Goal: Transaction & Acquisition: Obtain resource

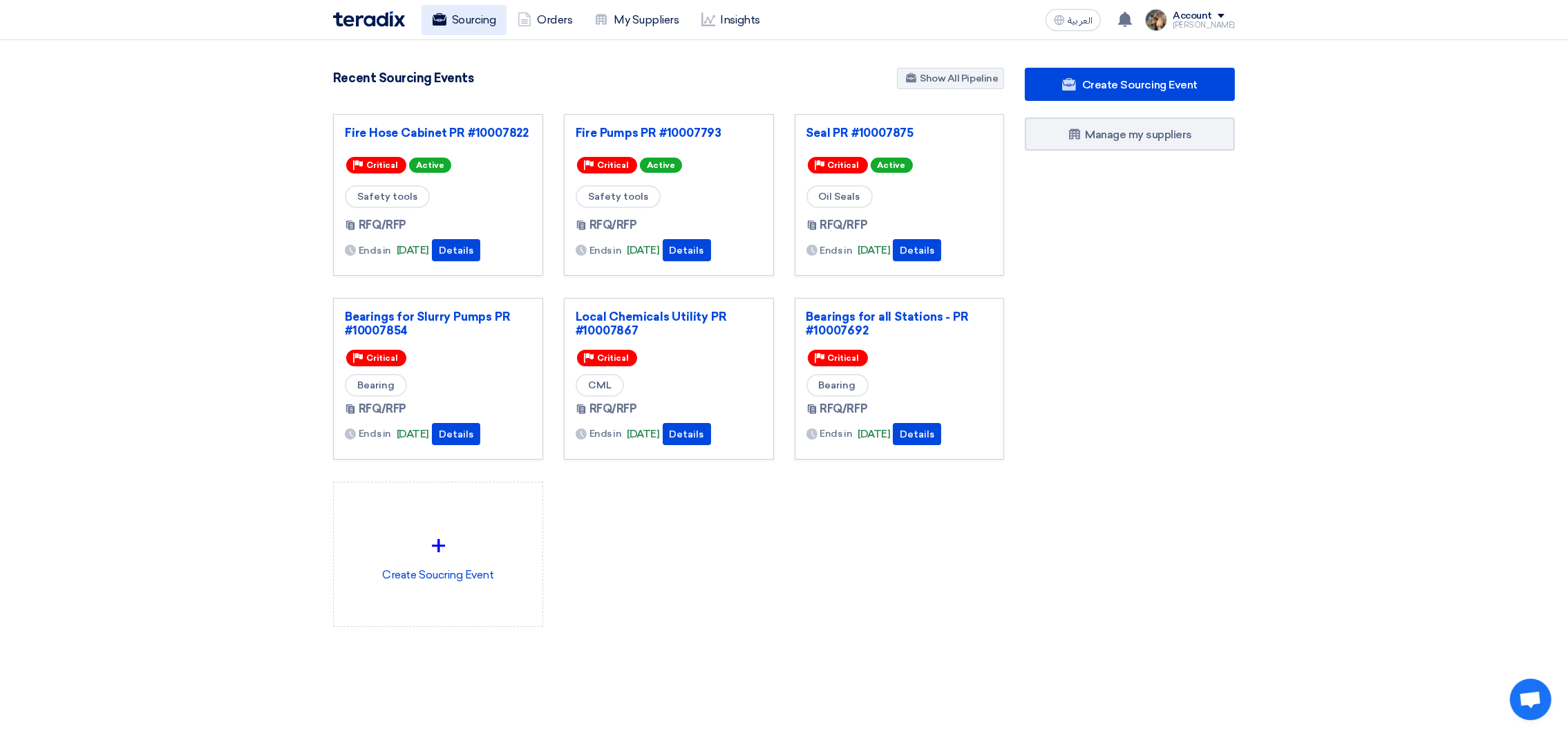
click at [475, 22] on link "Sourcing" at bounding box center [463, 20] width 85 height 31
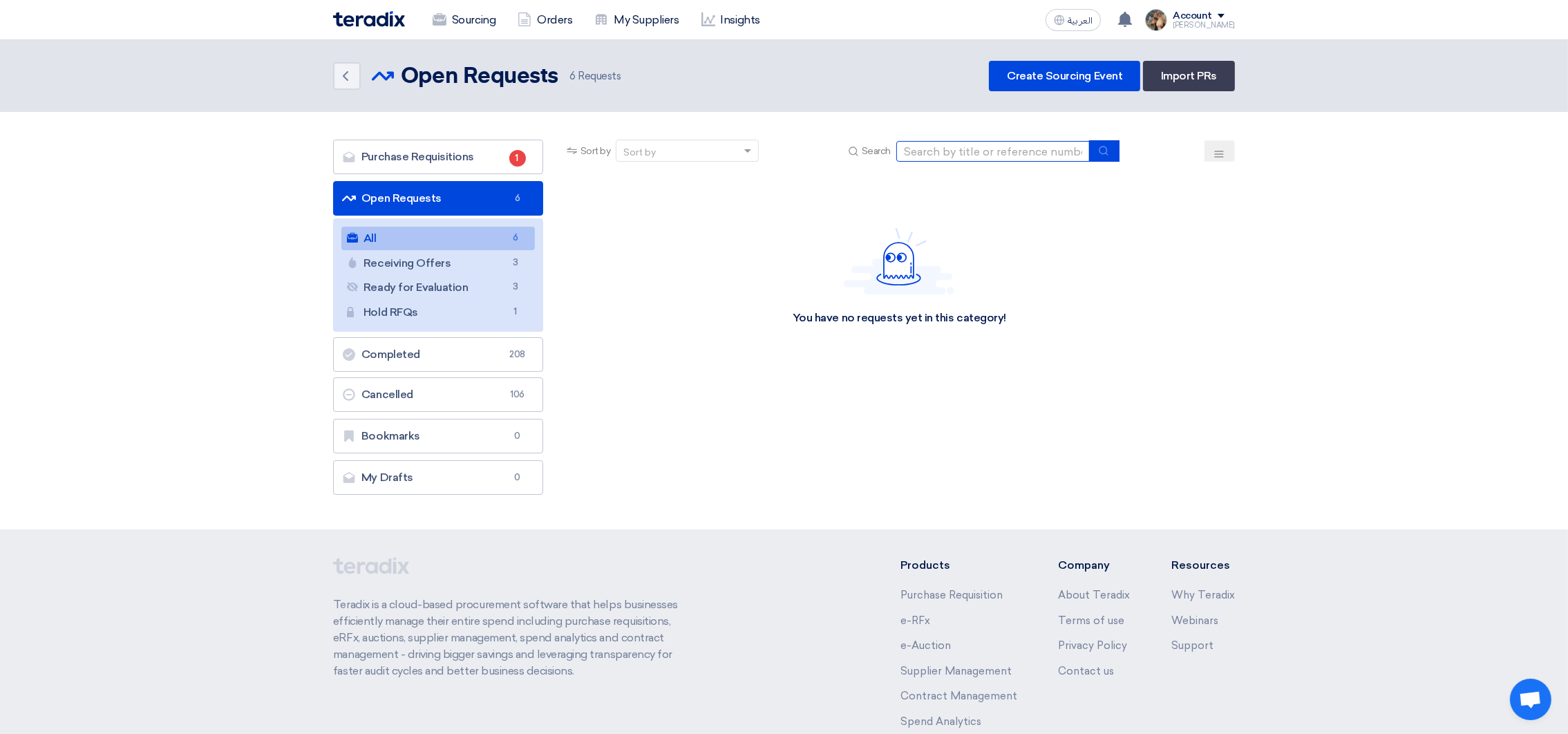
click at [1011, 150] on input at bounding box center [993, 151] width 194 height 21
type input "10007710"
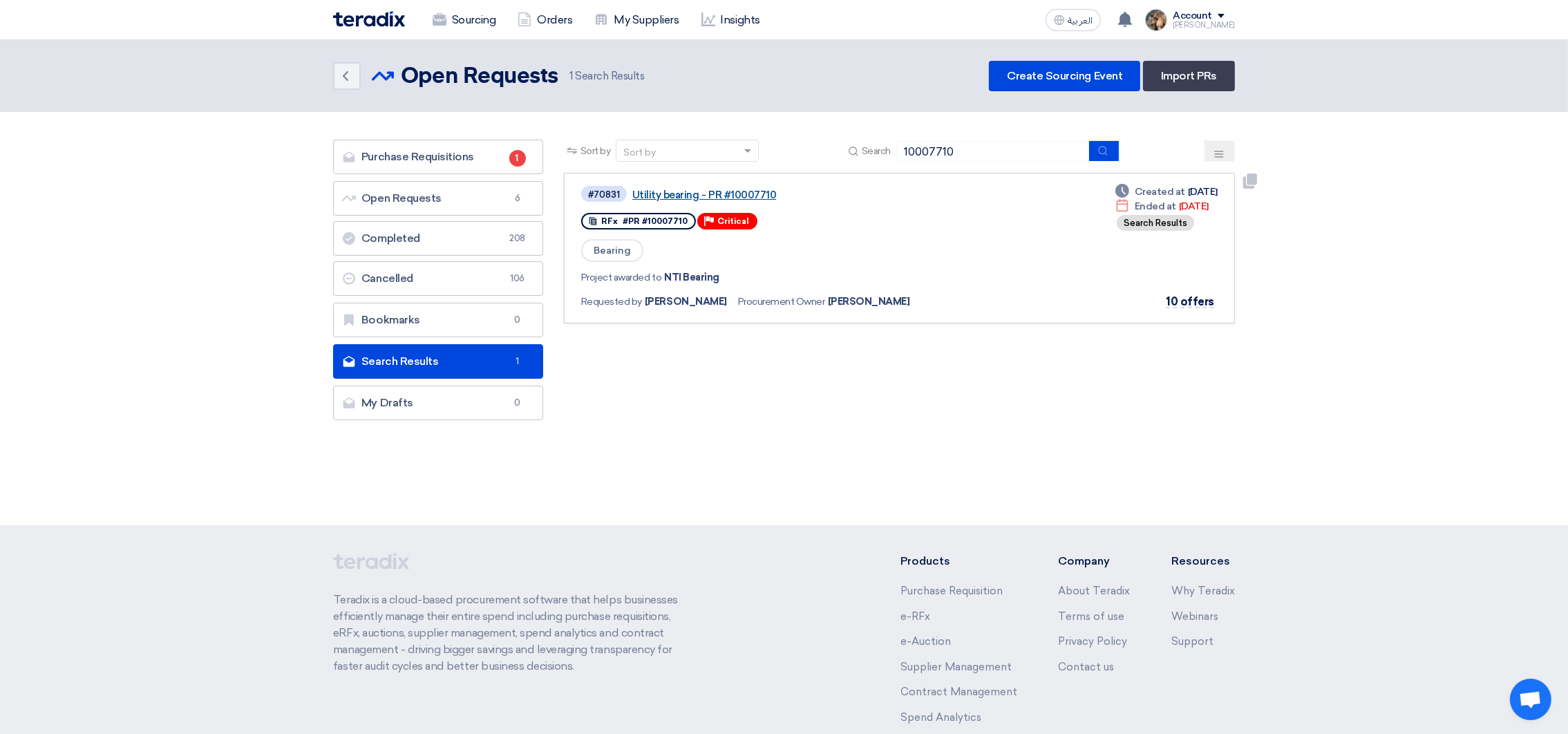
click at [686, 197] on link "Utility bearing - PR #10007710" at bounding box center [804, 194] width 345 height 12
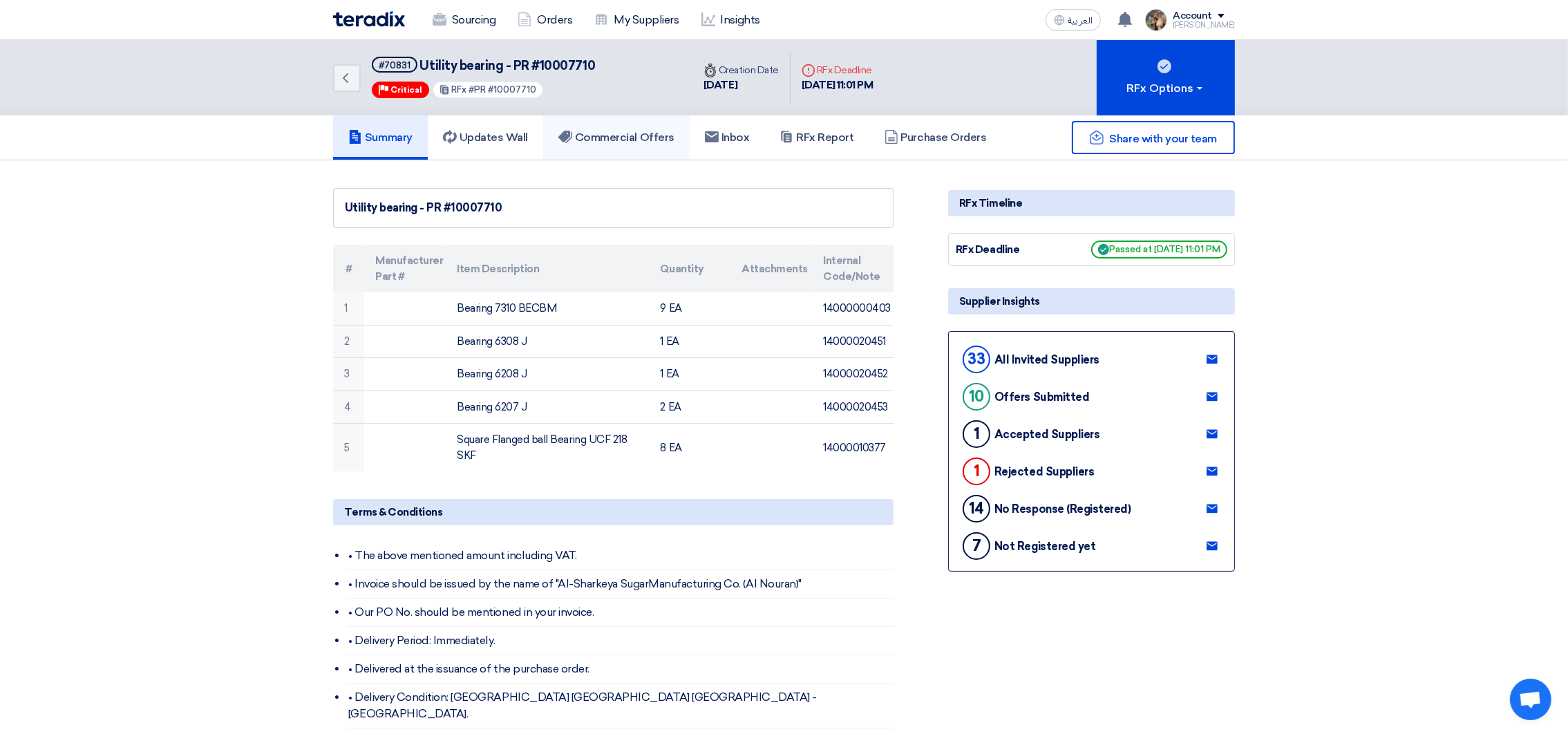
click at [649, 150] on link "Commercial Offers" at bounding box center [616, 137] width 147 height 44
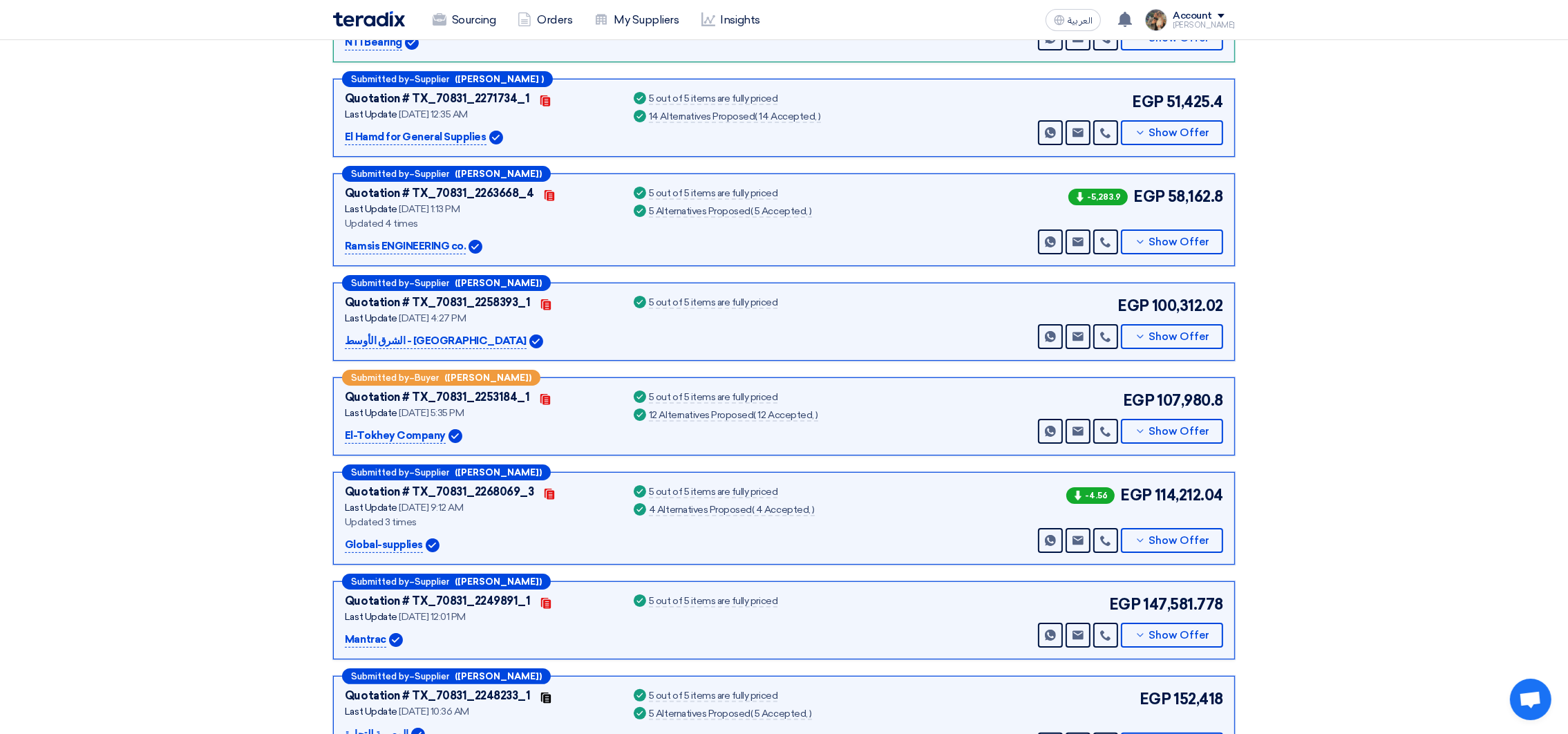
scroll to position [310, 0]
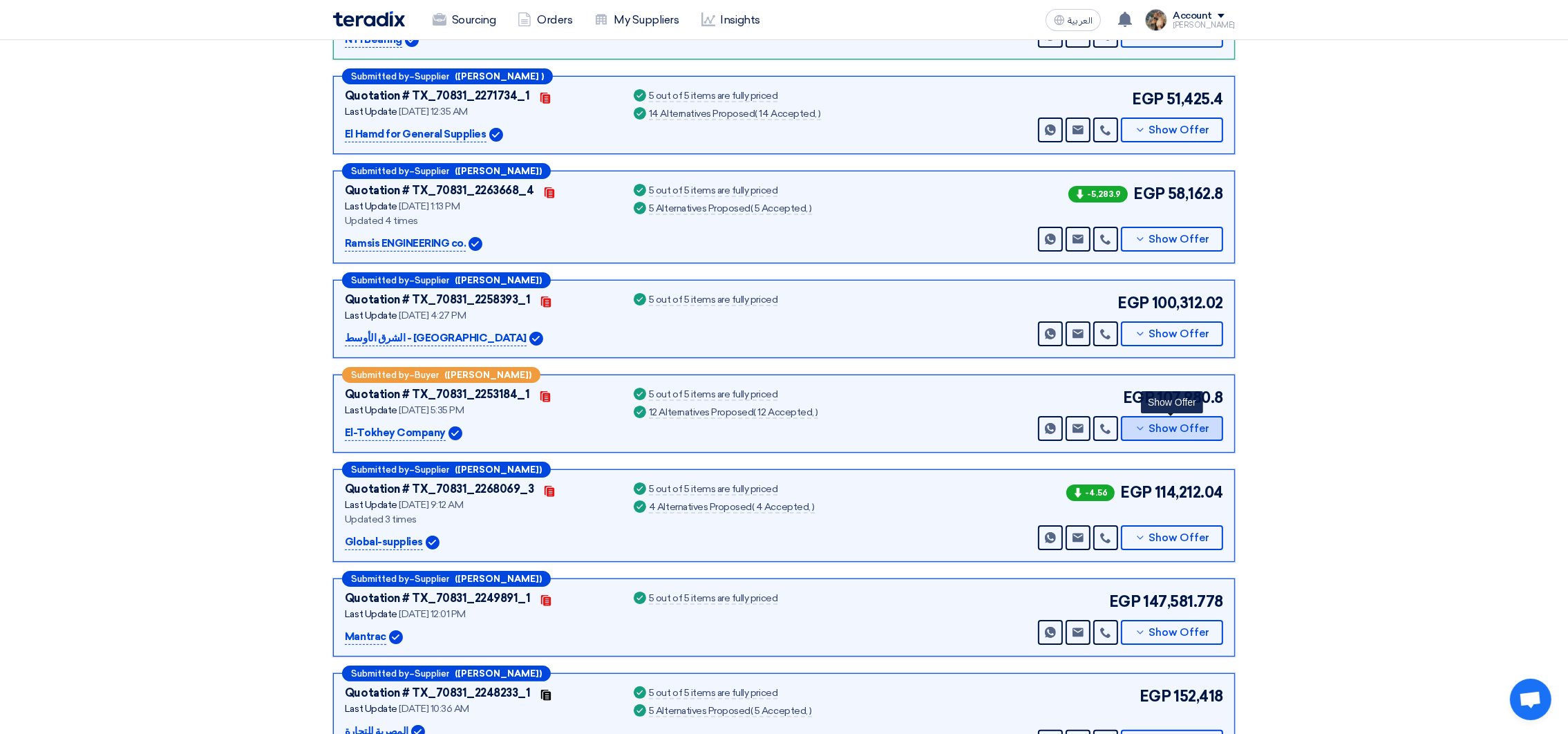
click at [1142, 435] on button "Show Offer" at bounding box center [1172, 428] width 102 height 25
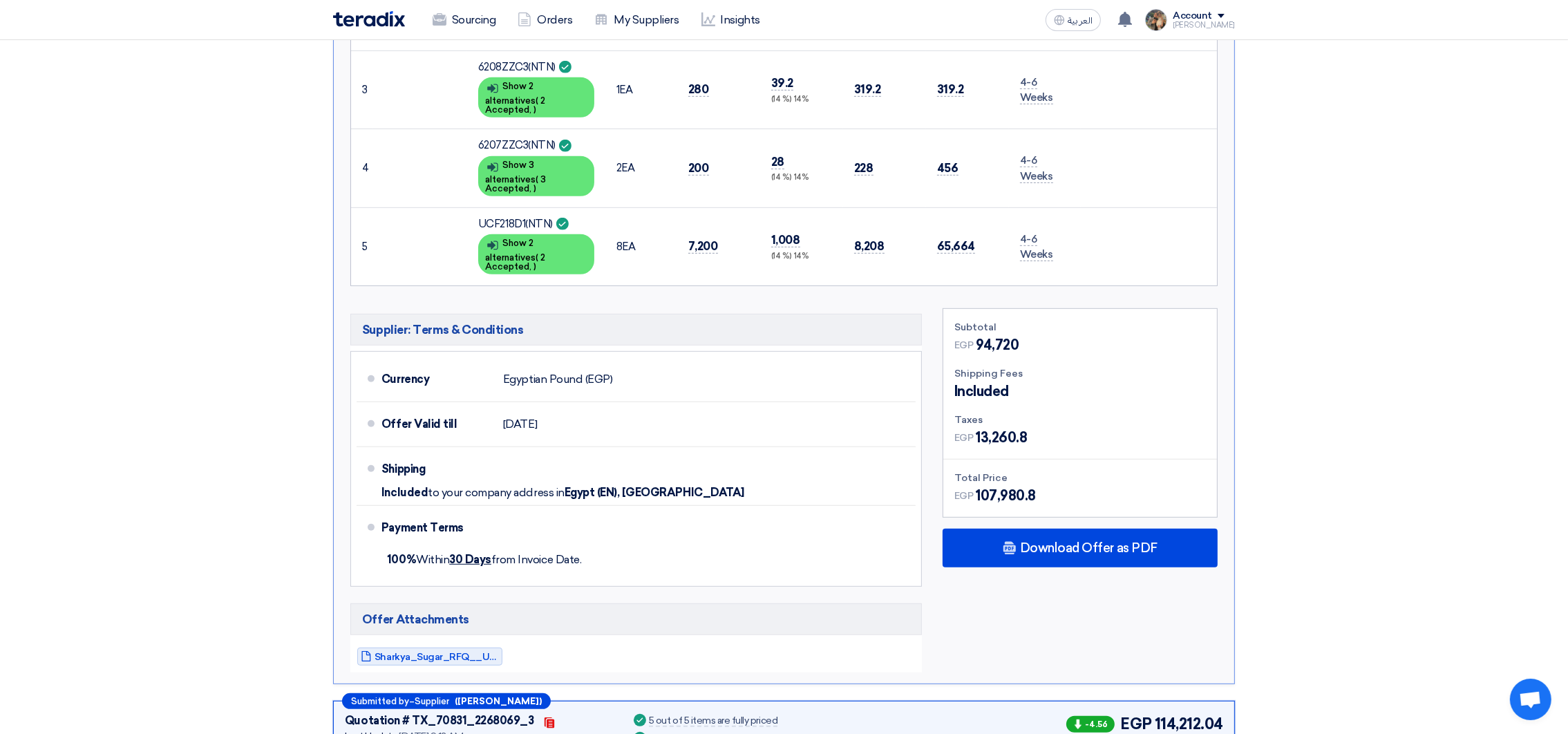
scroll to position [1036, 0]
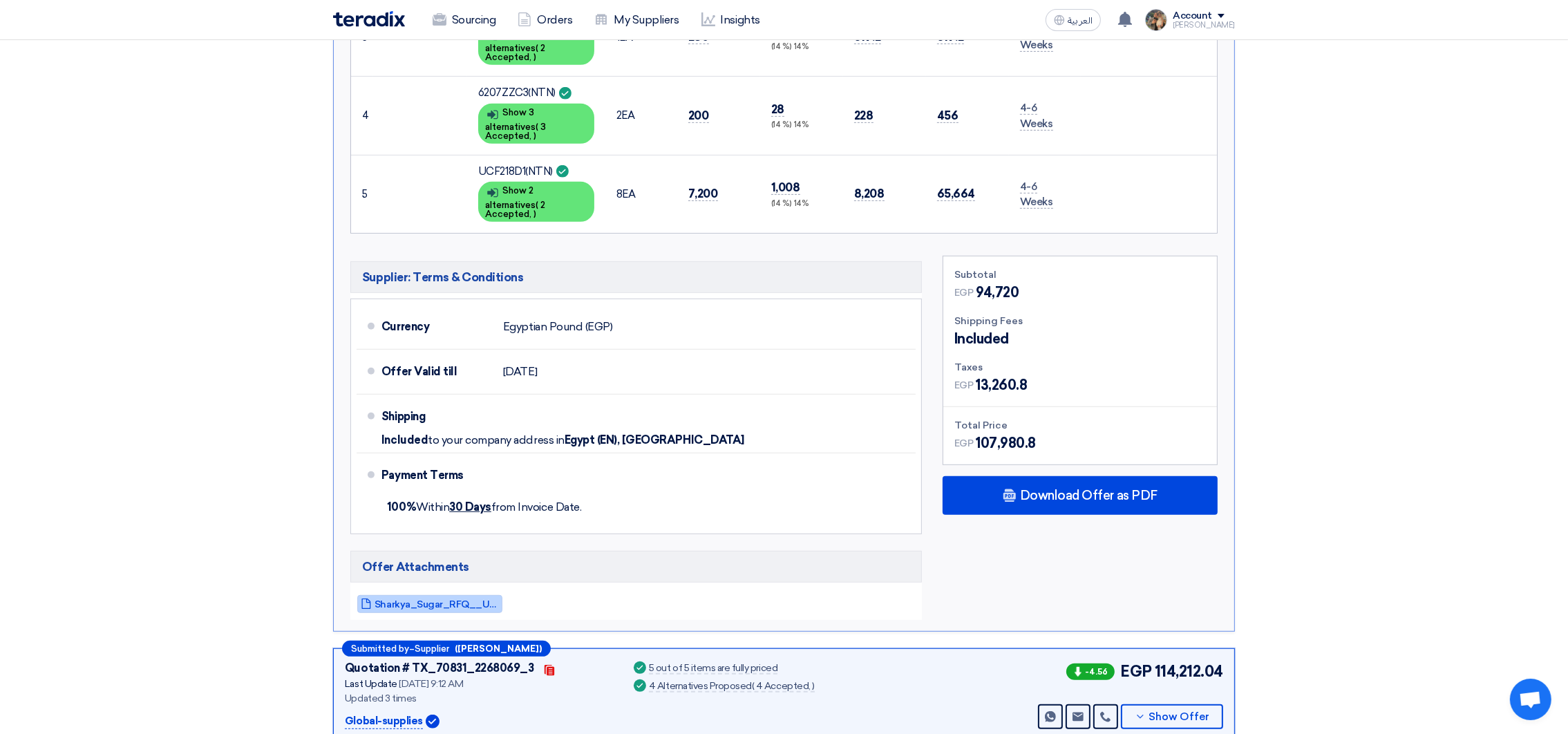
click at [462, 599] on span "Sharkya_Sugar_RFQ__Utility__July__1753799747239.pdf" at bounding box center [436, 604] width 125 height 11
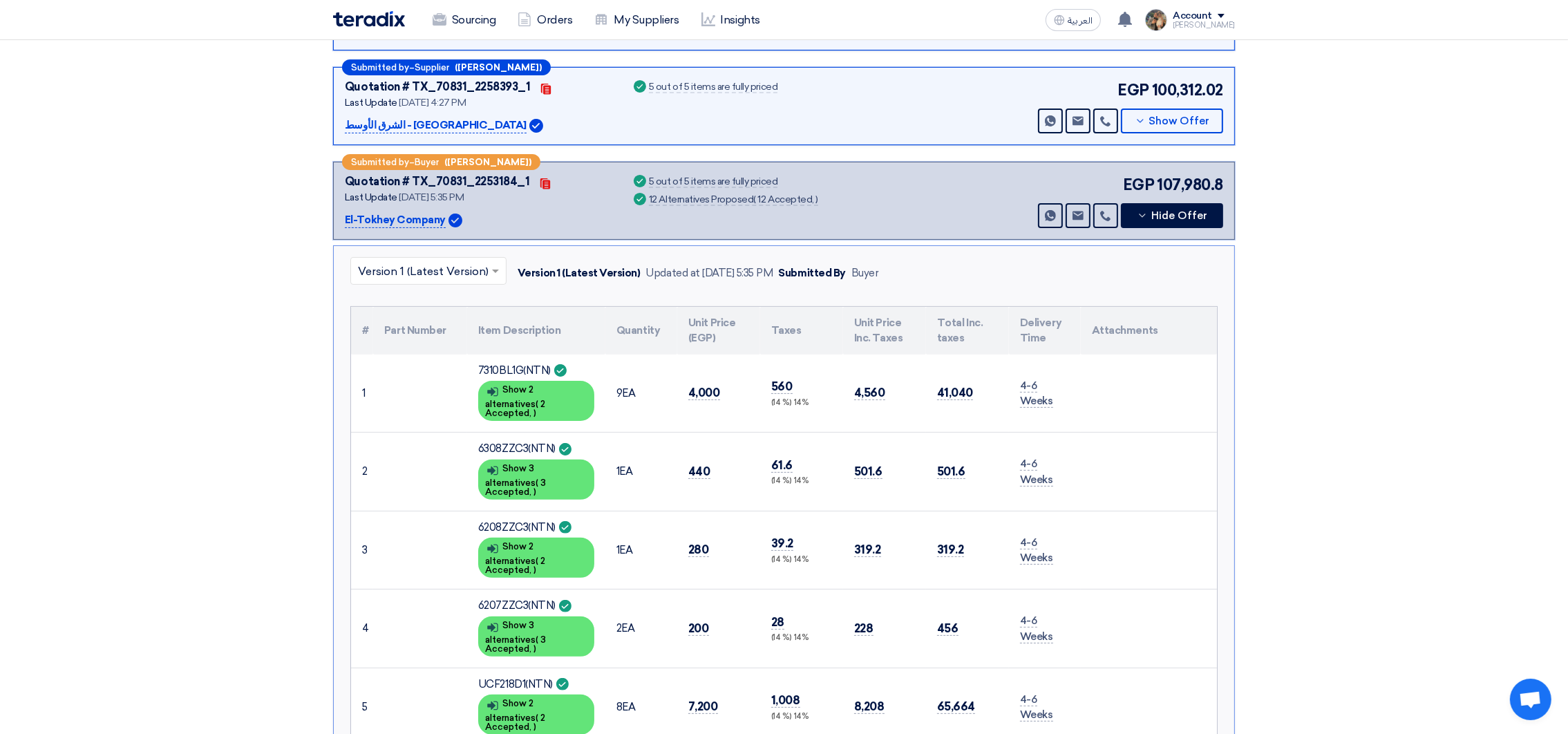
scroll to position [414, 0]
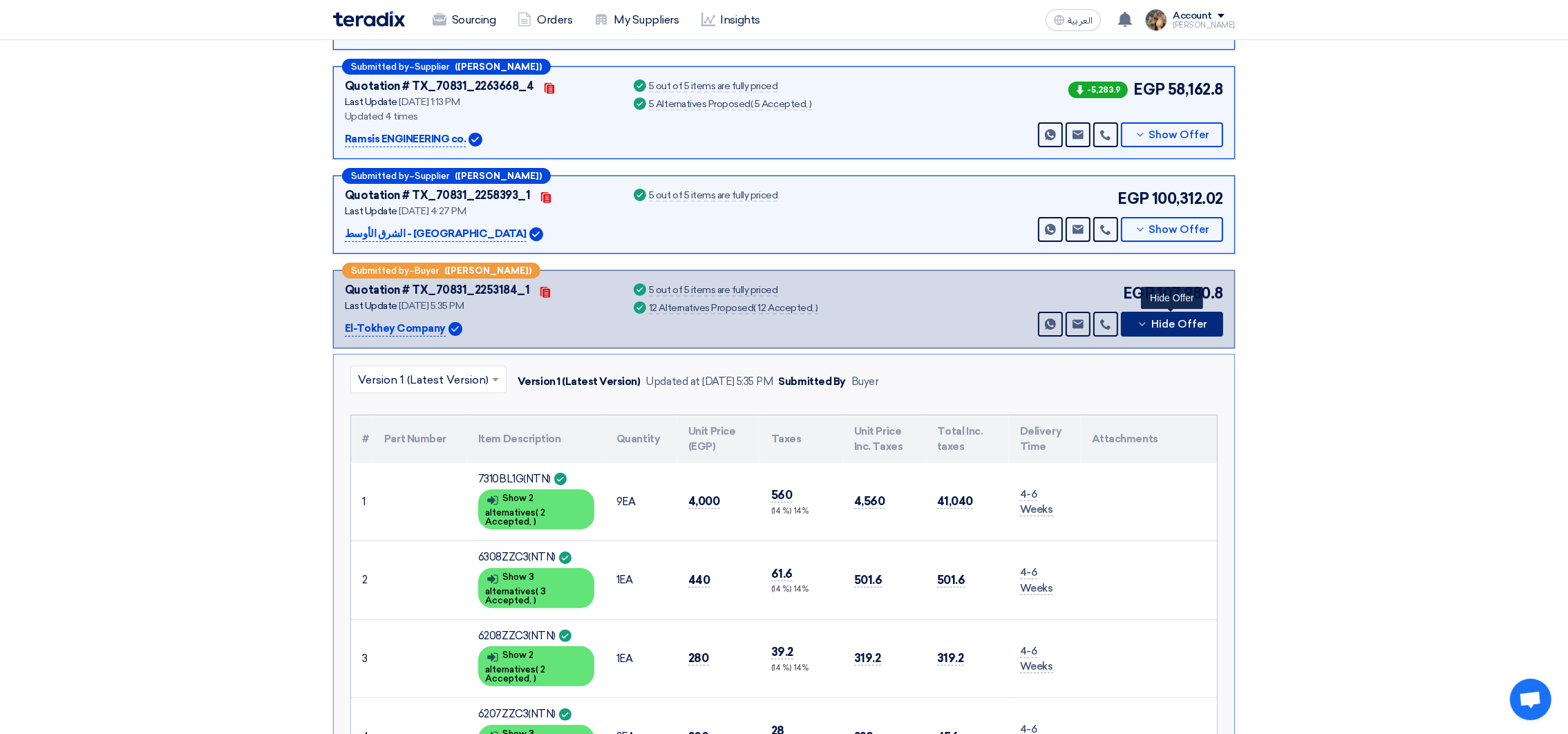
click at [1196, 333] on button "Hide Offer" at bounding box center [1172, 324] width 102 height 25
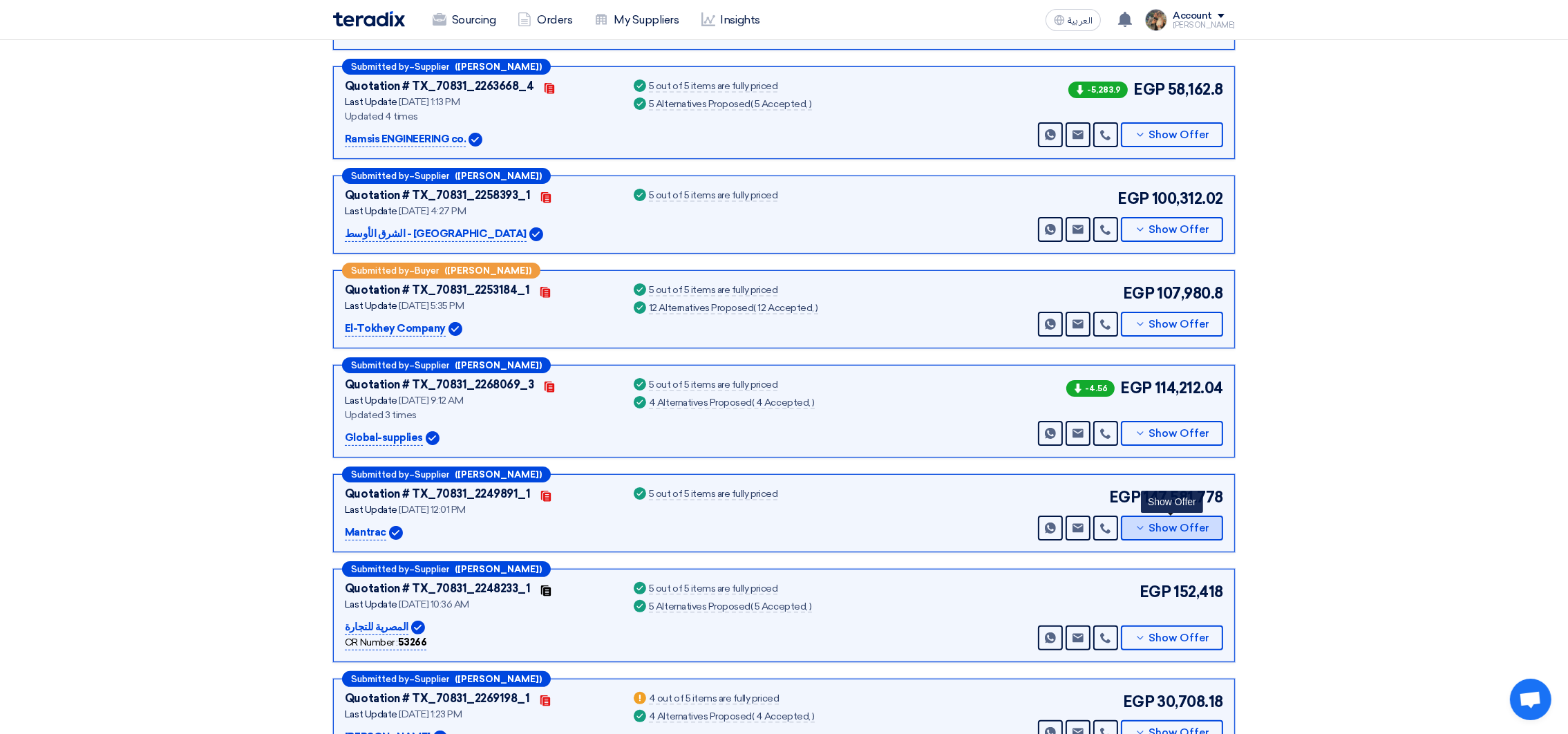
click at [1143, 533] on button "Show Offer" at bounding box center [1172, 528] width 102 height 25
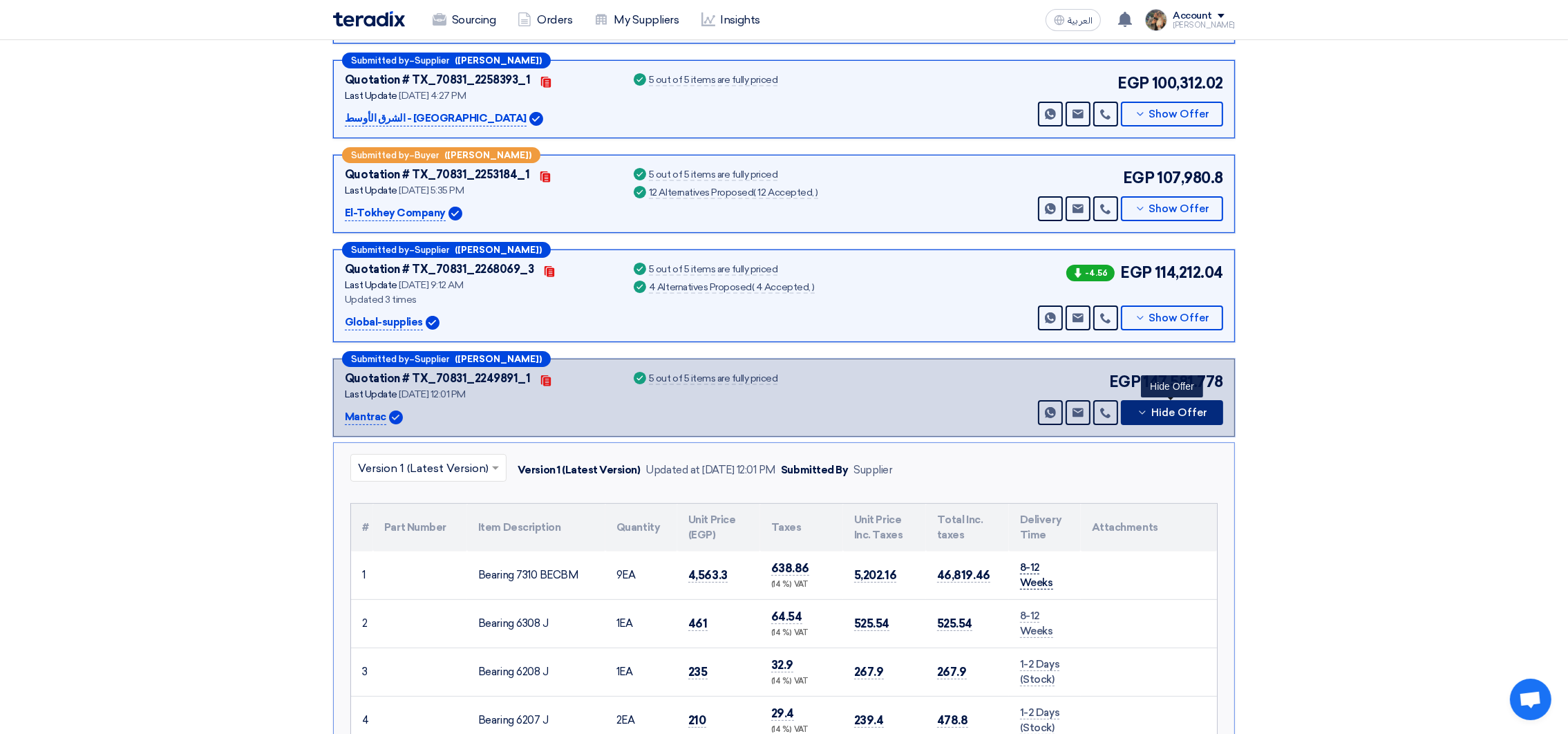
scroll to position [622, 0]
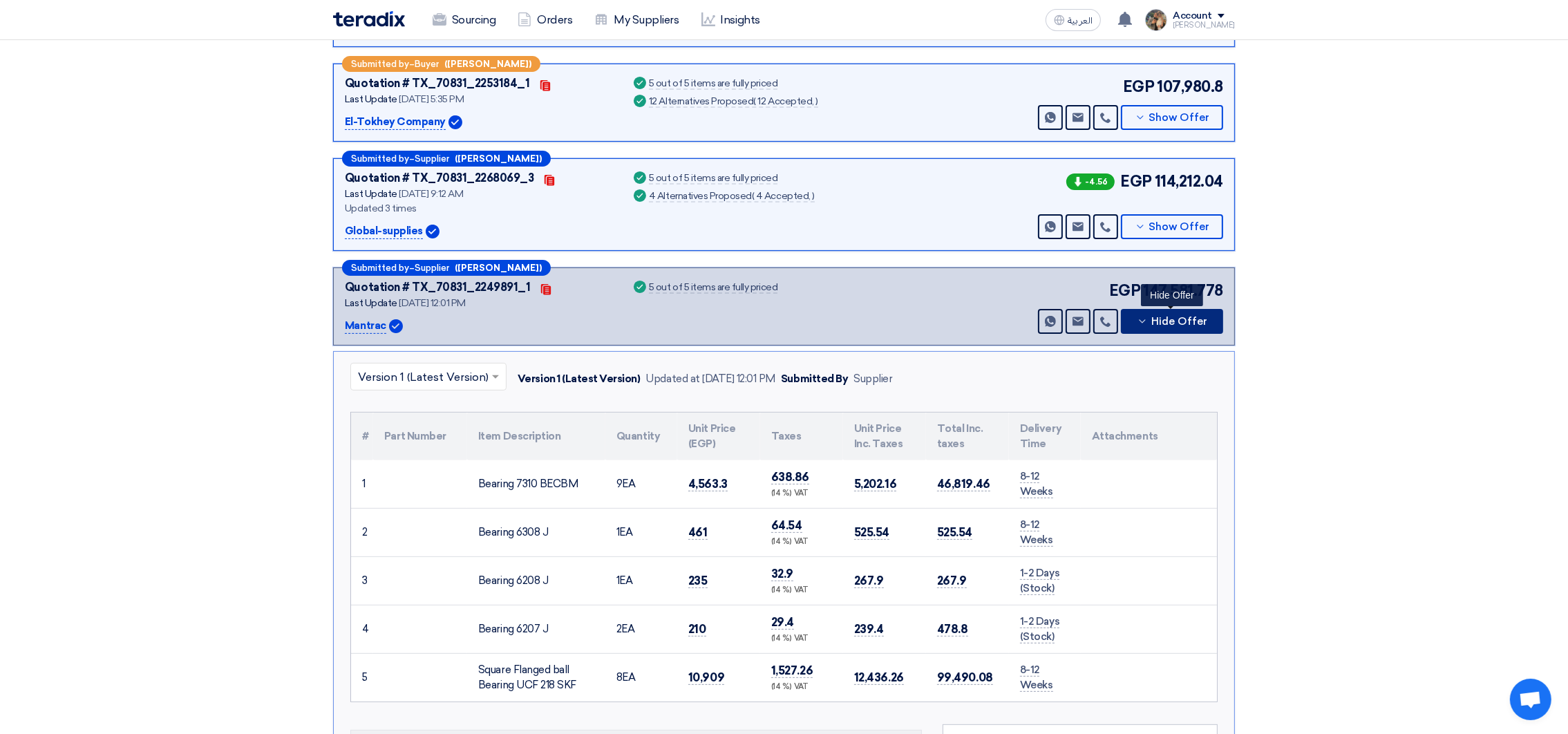
click at [1151, 324] on button "Hide Offer" at bounding box center [1172, 321] width 102 height 25
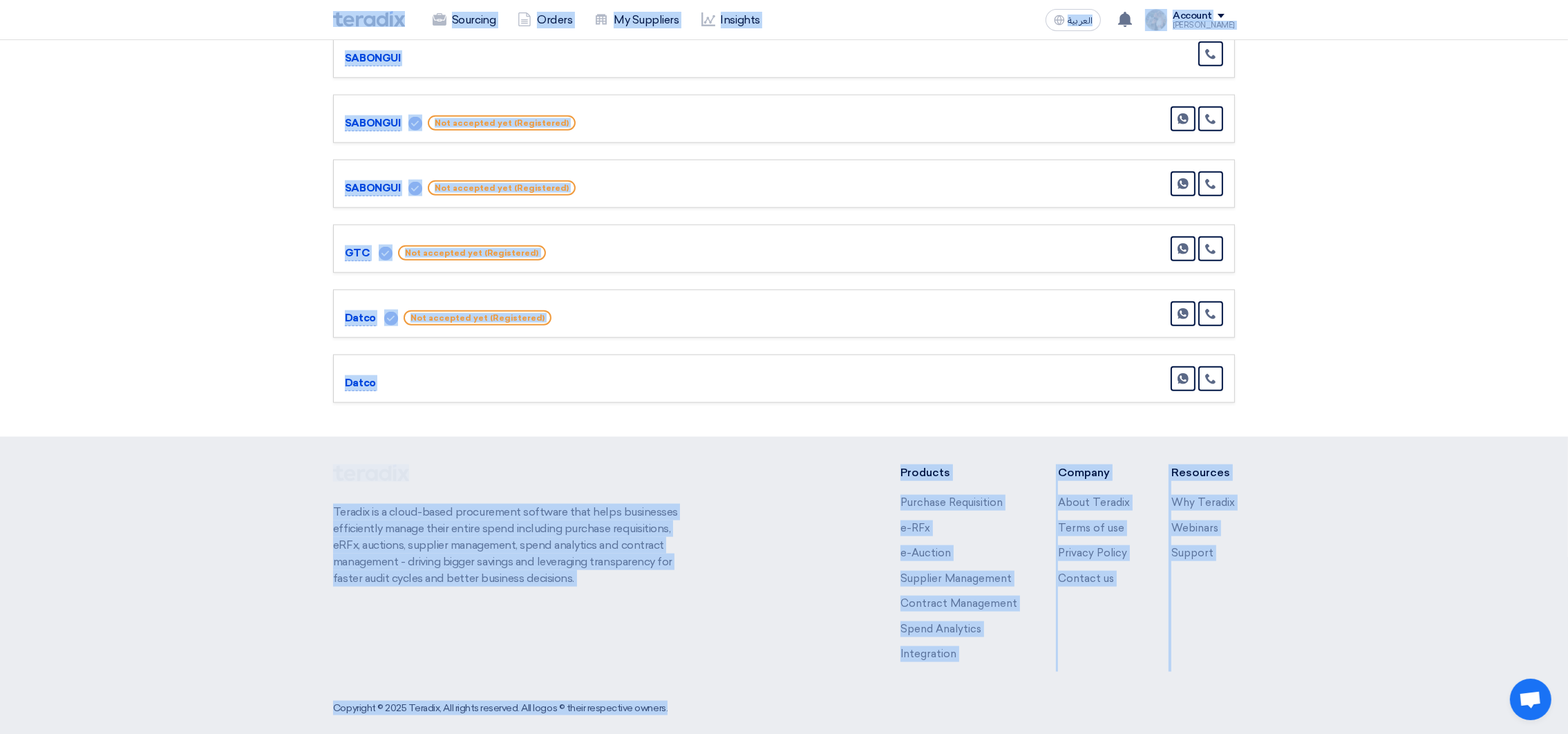
scroll to position [2436, 0]
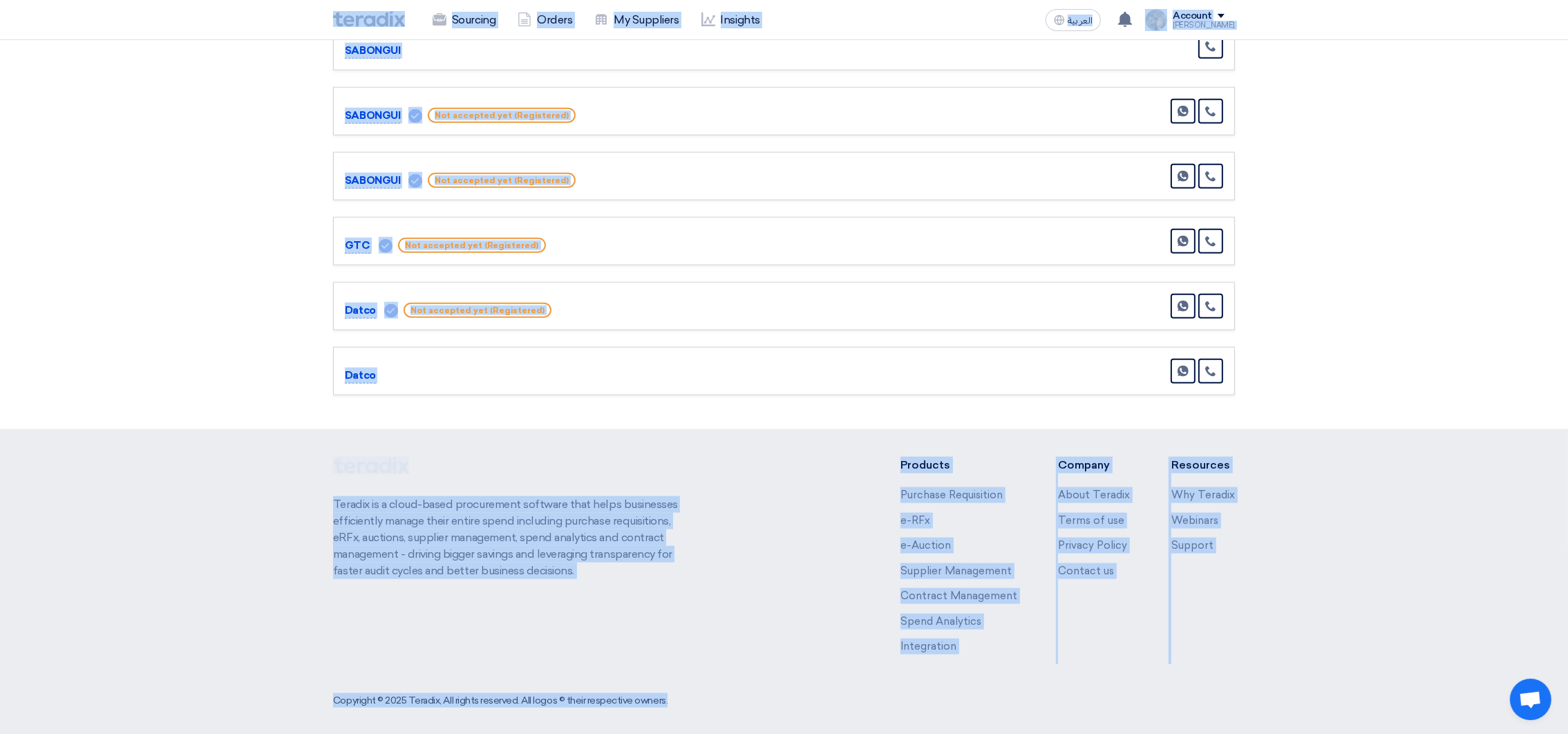
drag, startPoint x: 318, startPoint y: 23, endPoint x: 1127, endPoint y: 787, distance: 1112.7
click at [751, 512] on div "Teradix is a cloud-based procurement software that helps businesses efficiently…" at bounding box center [784, 566] width 902 height 219
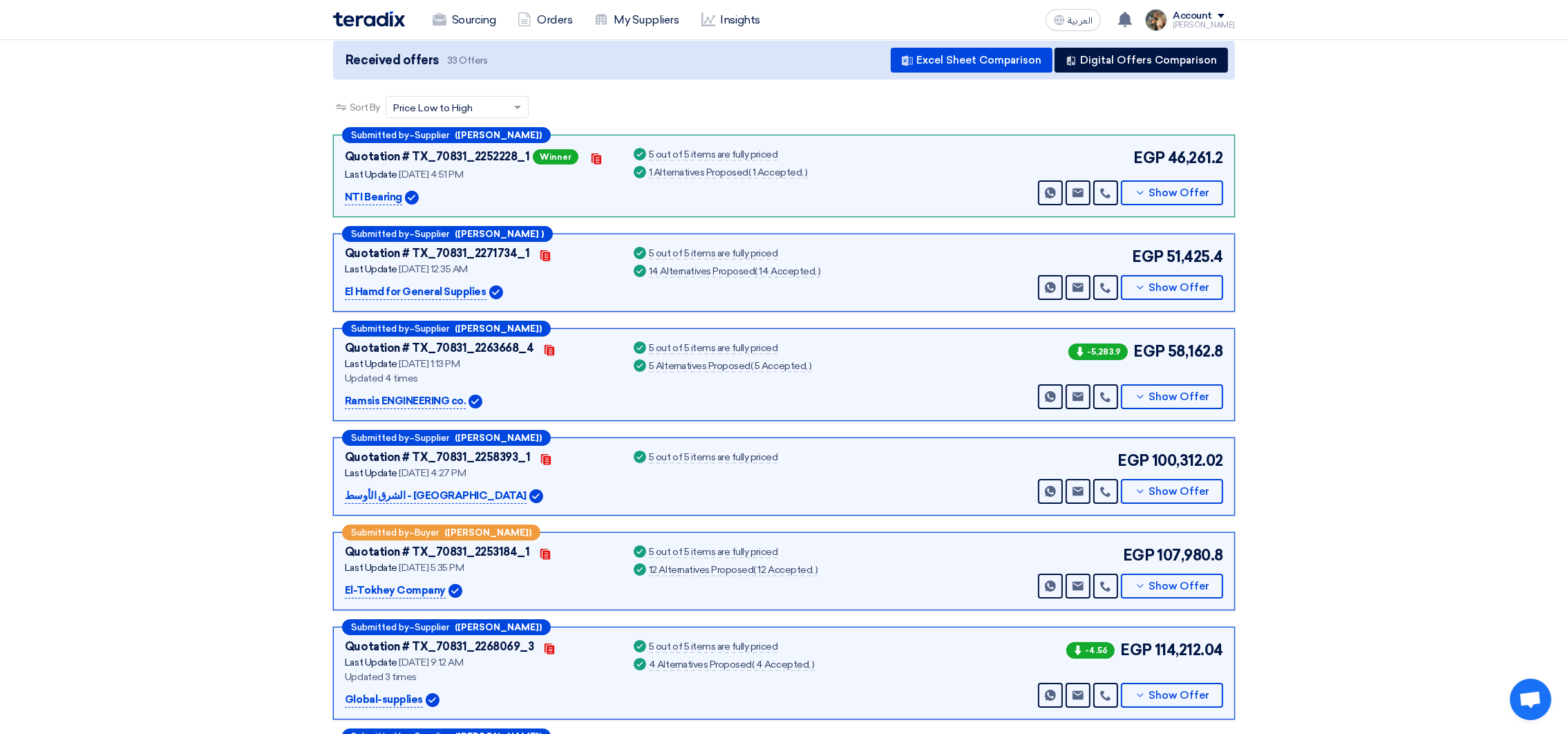
scroll to position [0, 0]
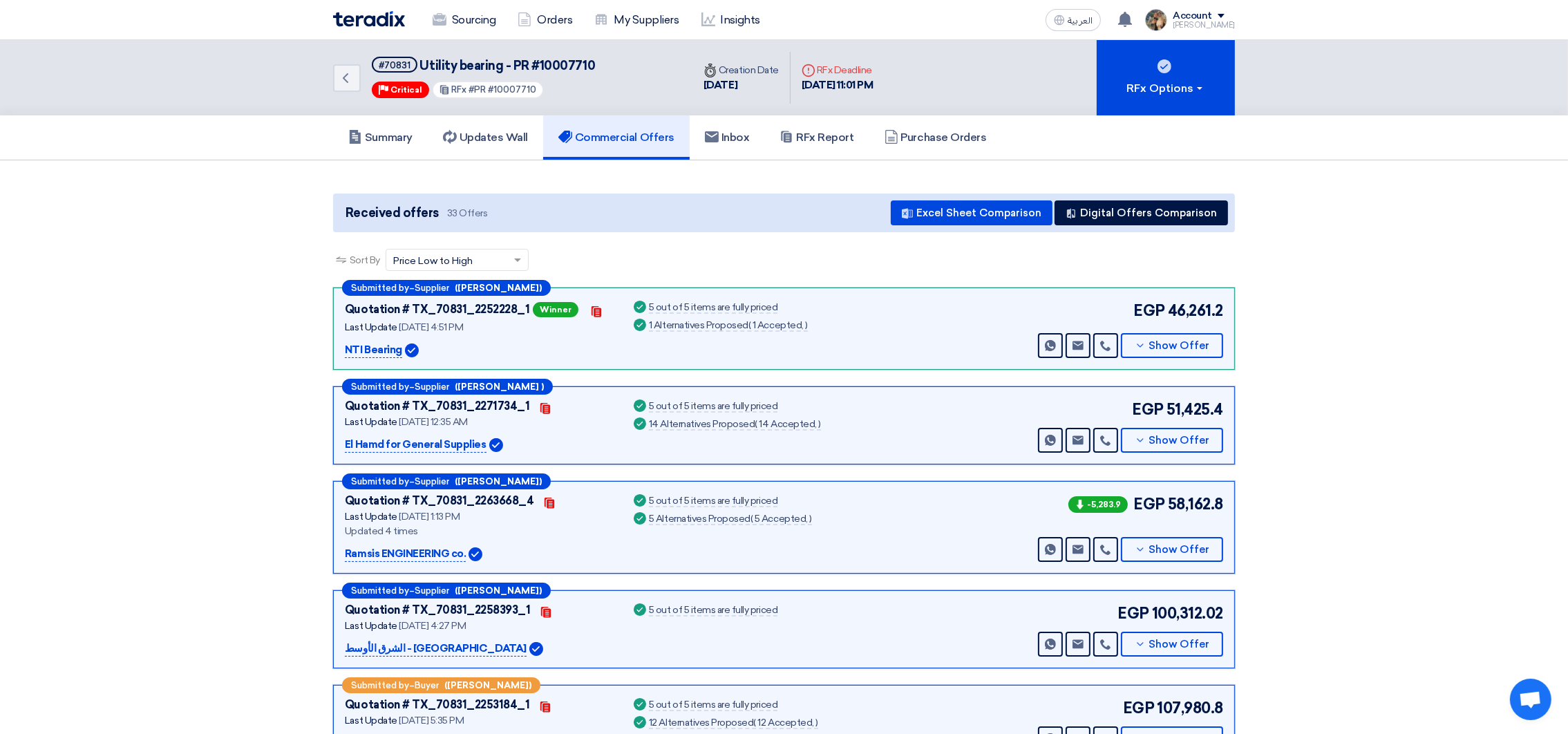
click at [379, 26] on img at bounding box center [369, 19] width 72 height 16
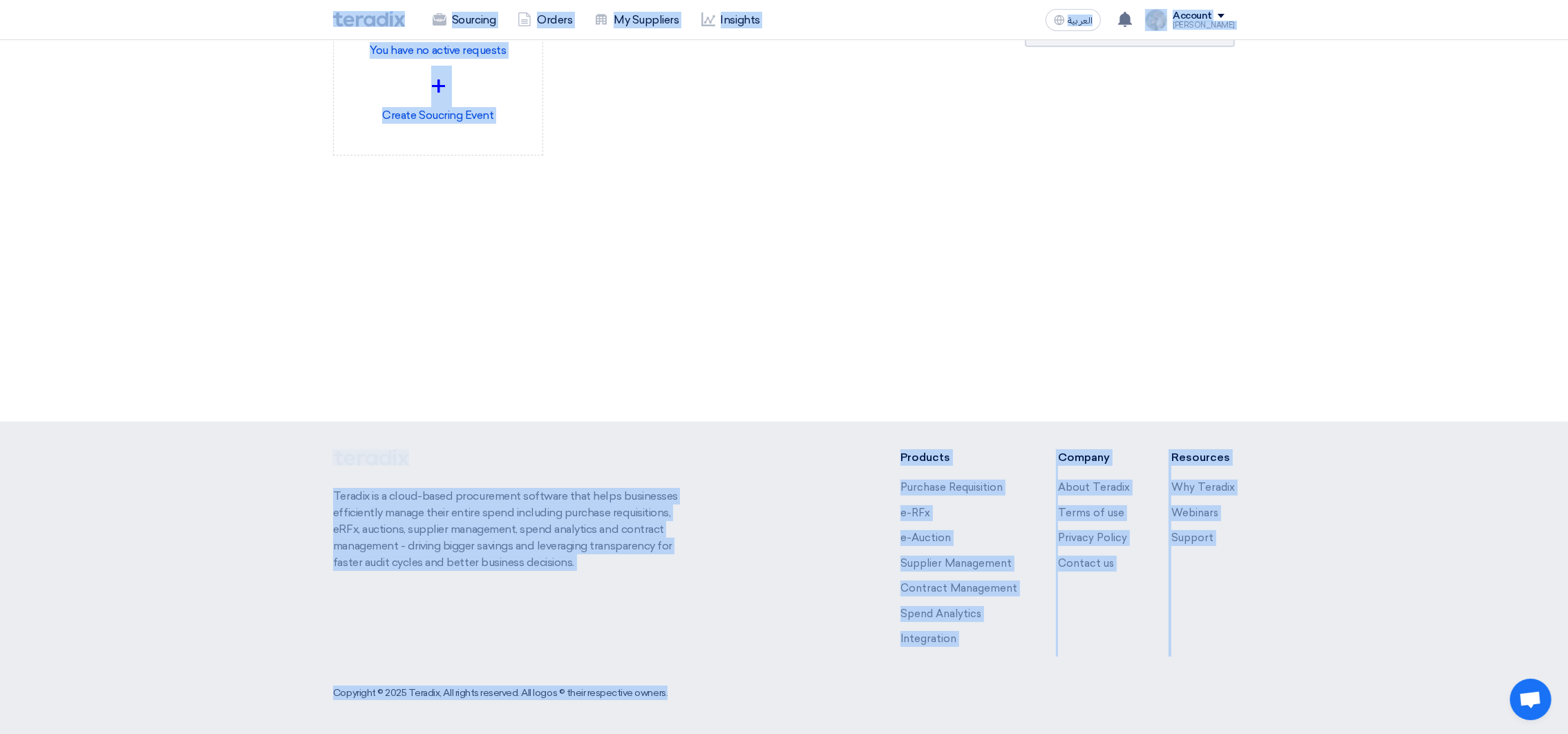
scroll to position [322, 0]
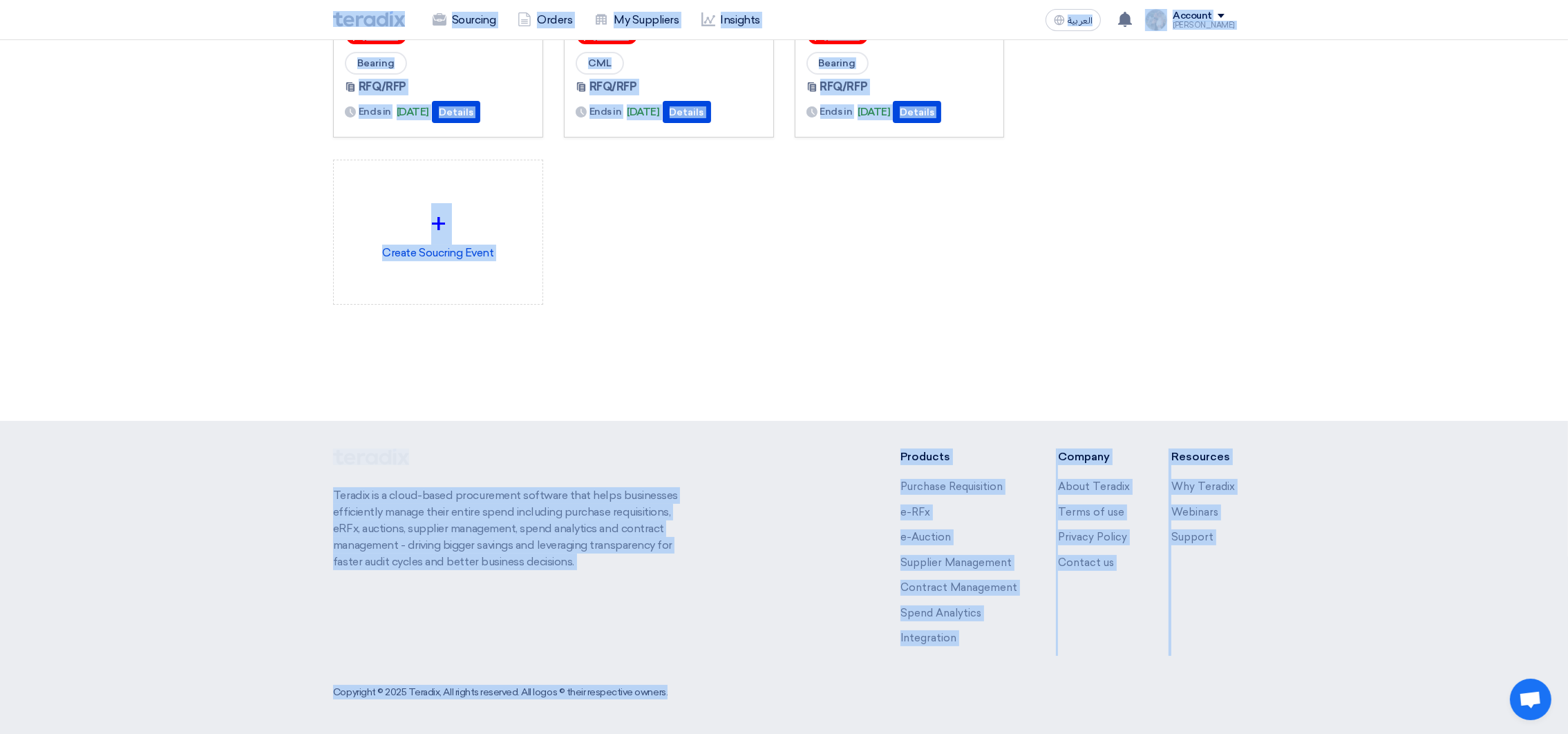
drag, startPoint x: 293, startPoint y: 19, endPoint x: 1284, endPoint y: 779, distance: 1248.9
click at [1284, 733] on html "Sourcing Orders My Suppliers Insights العربية ع You have a new offer for 'Seal …" at bounding box center [784, 206] width 1568 height 1056
click at [1103, 285] on div "Create Sourcing Event Manage my suppliers" at bounding box center [1130, 53] width 231 height 614
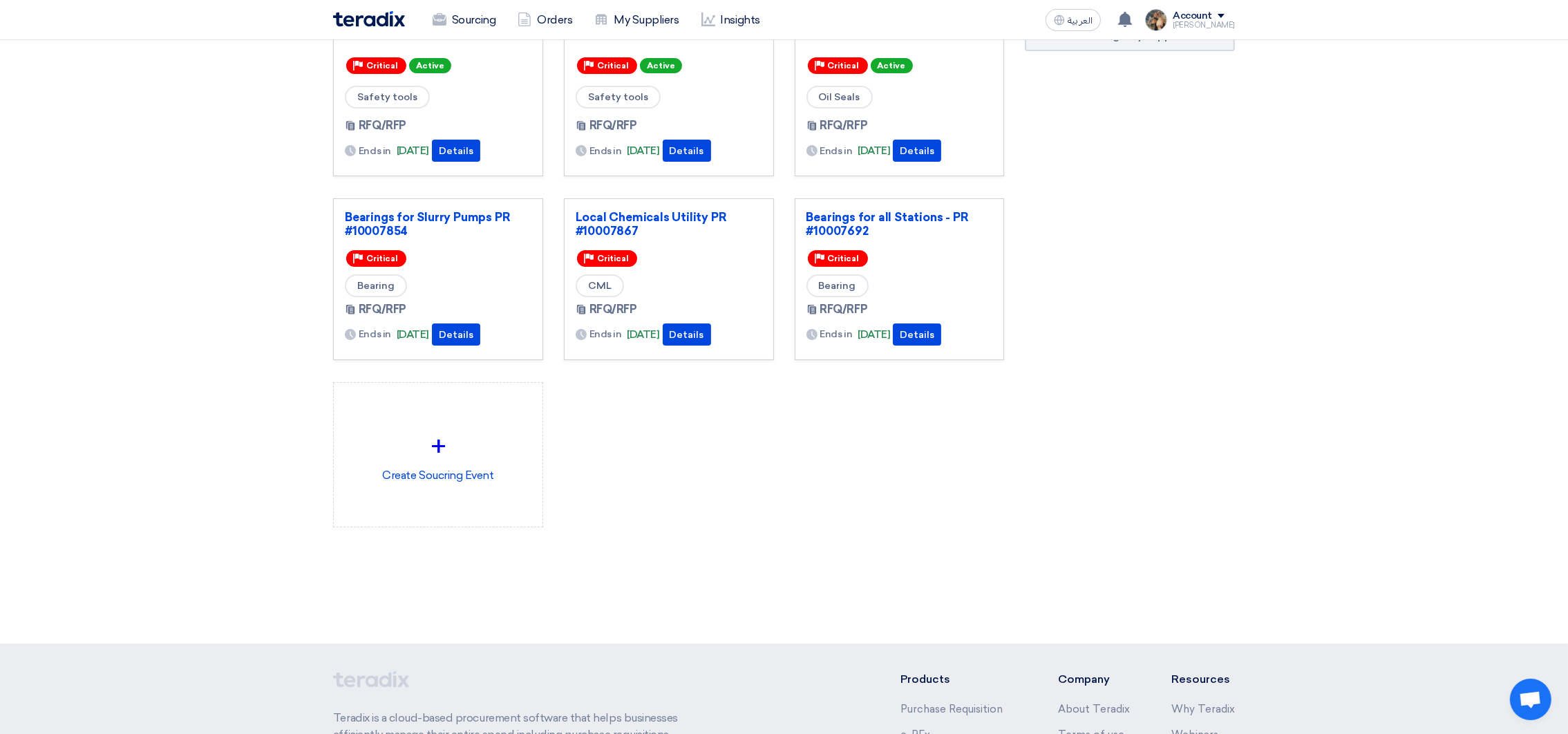
scroll to position [0, 0]
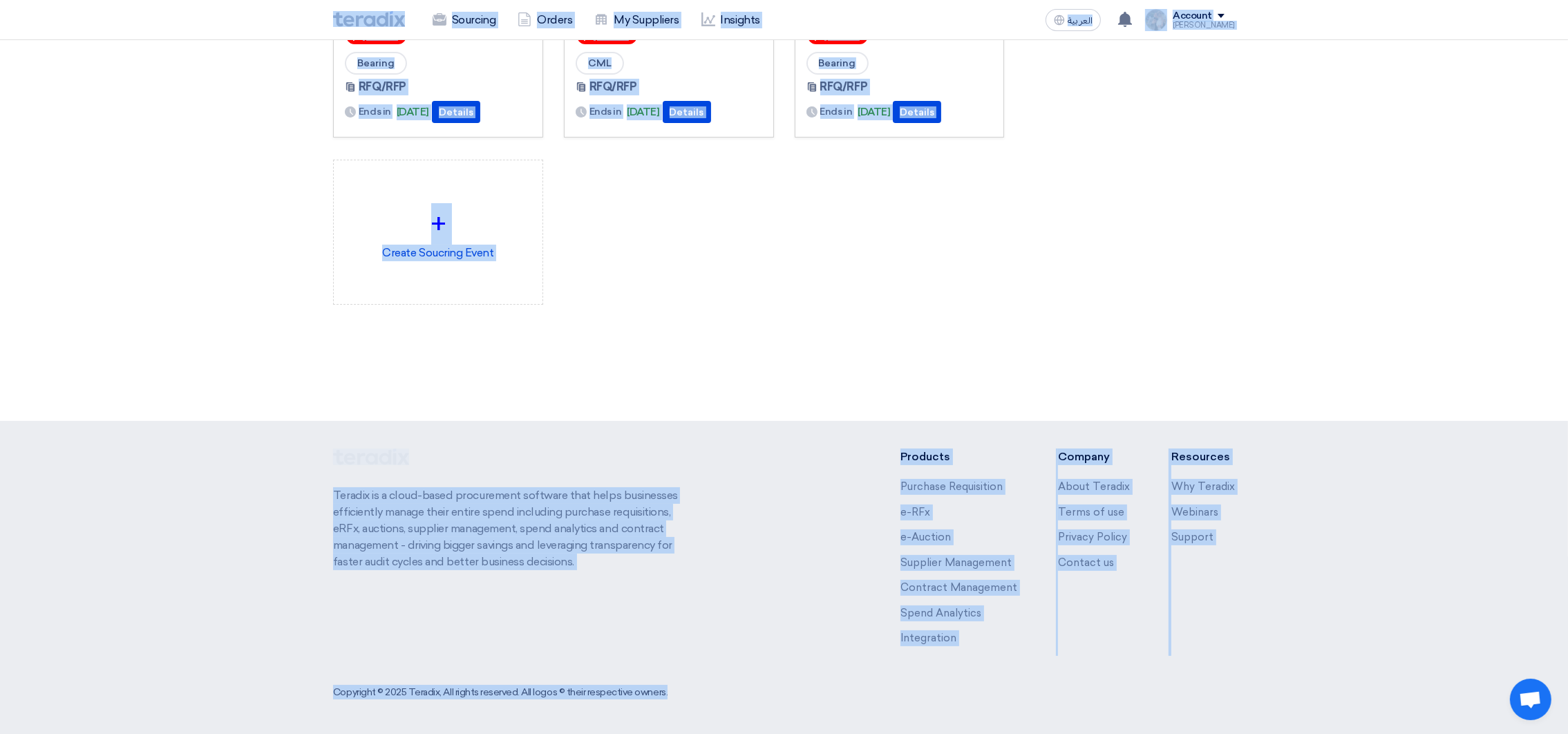
drag, startPoint x: 313, startPoint y: 20, endPoint x: 1391, endPoint y: 787, distance: 1323.0
click at [1391, 733] on html "Sourcing Orders My Suppliers Insights العربية ع You have a new offer for 'Seal …" at bounding box center [784, 206] width 1568 height 1056
click at [1105, 320] on div "Create Sourcing Event Manage my suppliers" at bounding box center [1130, 53] width 231 height 614
drag, startPoint x: 324, startPoint y: 21, endPoint x: 1246, endPoint y: 649, distance: 1115.6
click at [1296, 733] on html "Sourcing Orders My Suppliers Insights العربية ع You have a new offer for 'Seal …" at bounding box center [784, 206] width 1568 height 1056
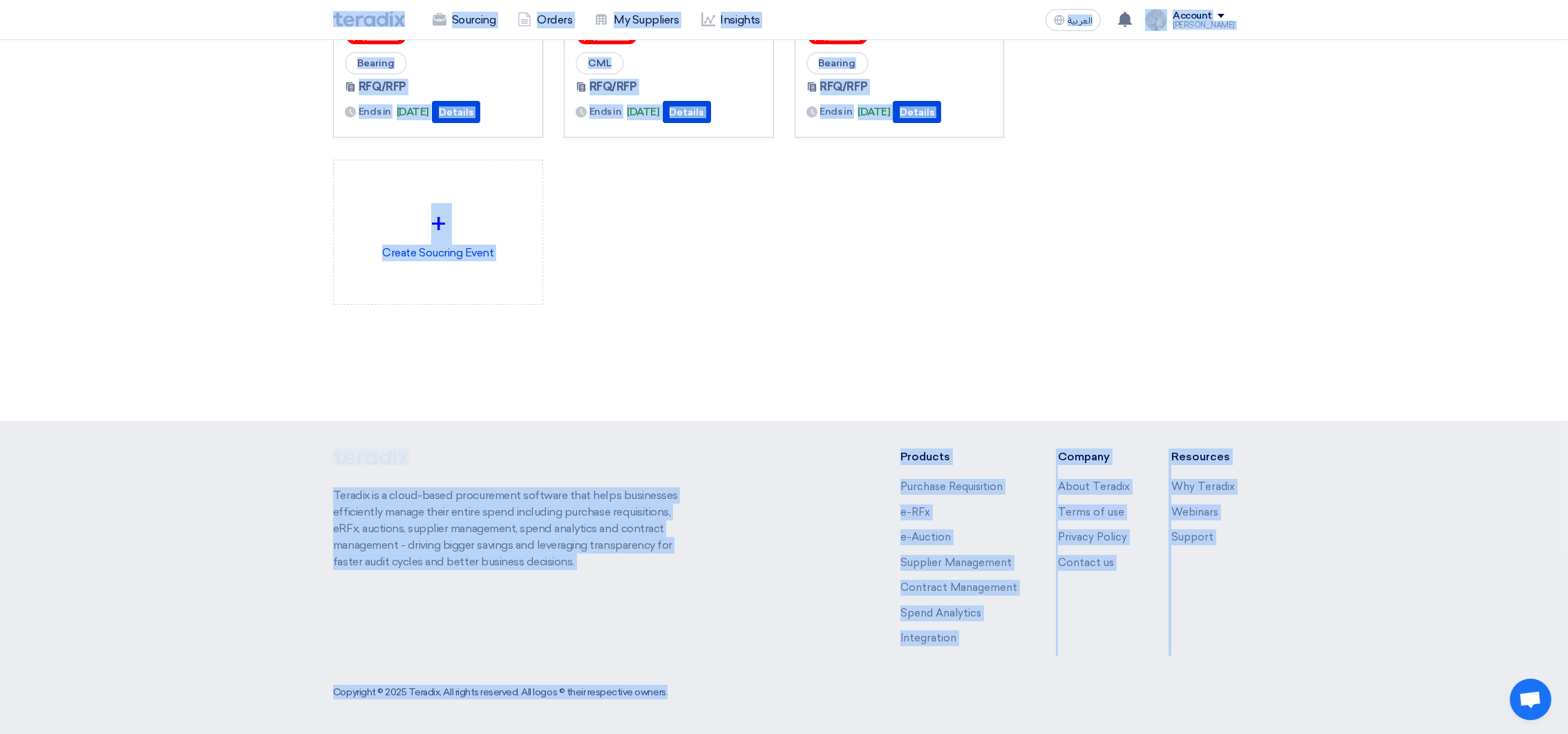
click at [1156, 285] on div "Create Sourcing Event Manage my suppliers" at bounding box center [1130, 53] width 231 height 614
